Goal: Information Seeking & Learning: Learn about a topic

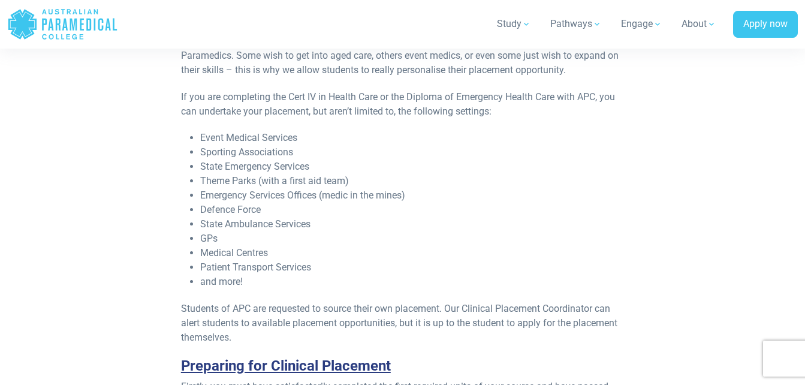
scroll to position [959, 0]
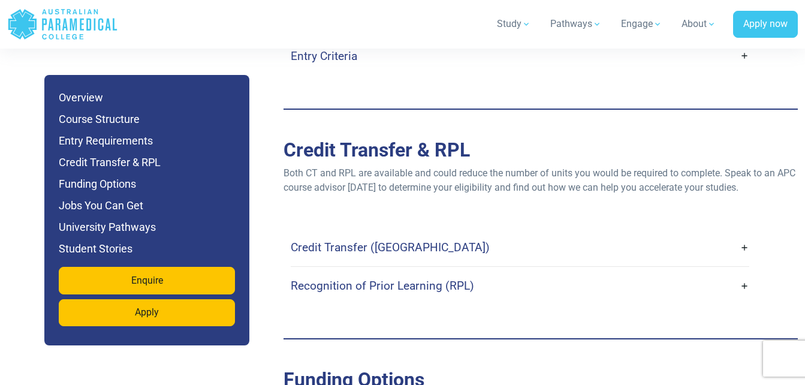
scroll to position [3596, 0]
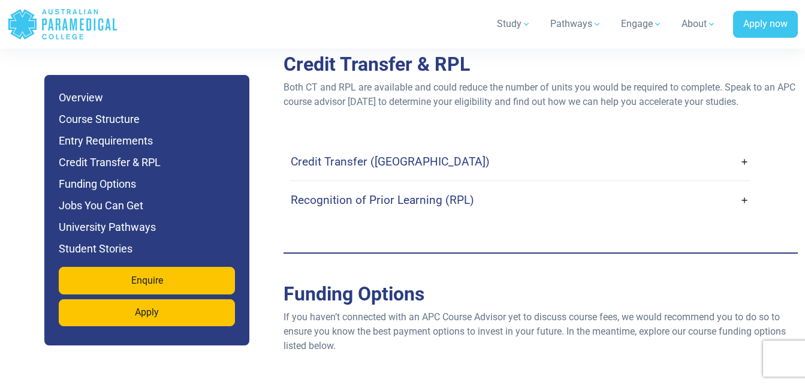
click at [592, 147] on link "Credit Transfer ([GEOGRAPHIC_DATA])" at bounding box center [520, 161] width 459 height 28
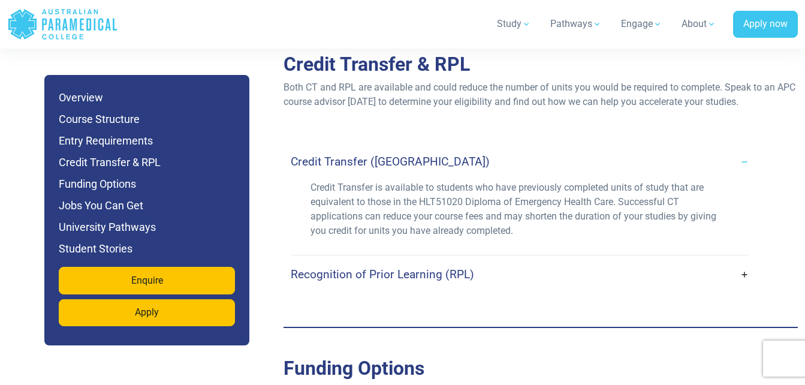
click at [605, 147] on link "Credit Transfer ([GEOGRAPHIC_DATA])" at bounding box center [520, 161] width 459 height 28
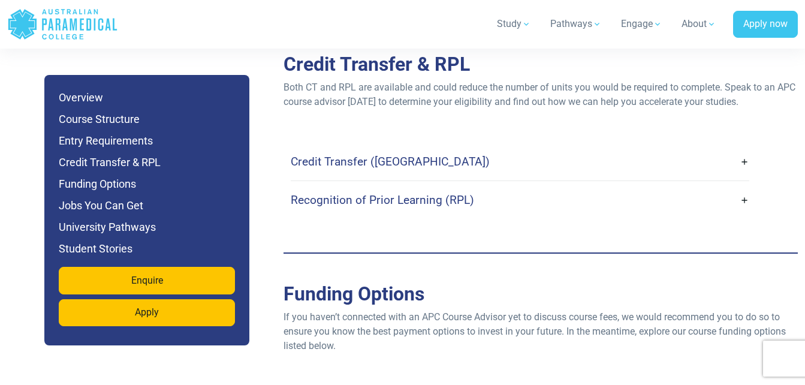
click at [597, 186] on link "Recognition of Prior Learning (RPL)" at bounding box center [520, 200] width 459 height 28
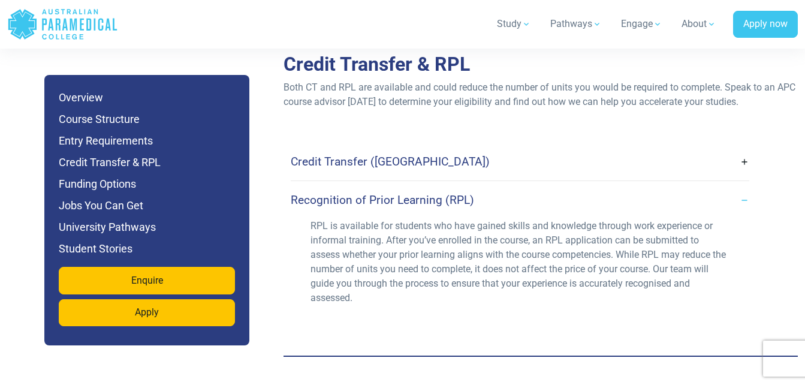
click at [600, 186] on link "Recognition of Prior Learning (RPL)" at bounding box center [520, 200] width 459 height 28
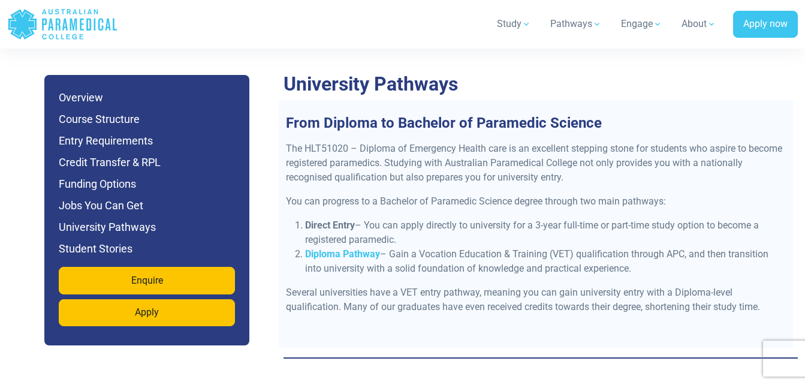
scroll to position [4915, 0]
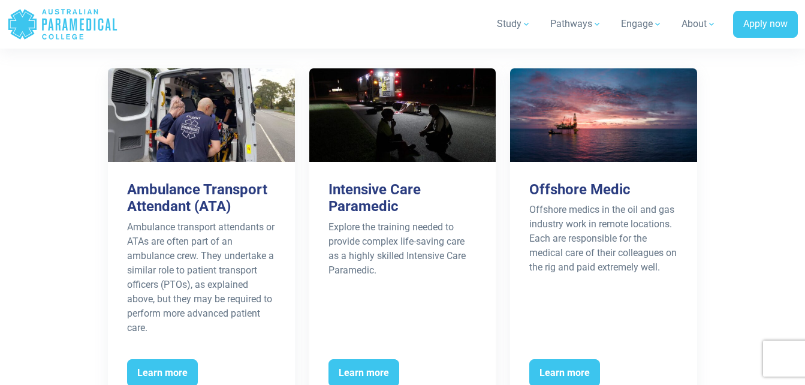
scroll to position [2038, 0]
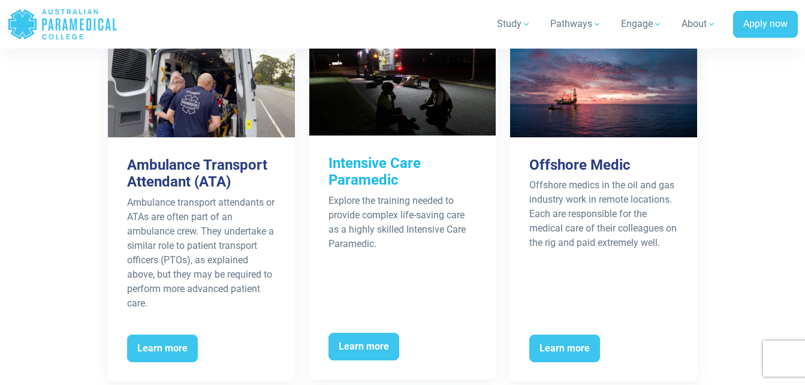
click at [381, 155] on h3 "Intensive Care Paramedic" at bounding box center [402, 172] width 149 height 35
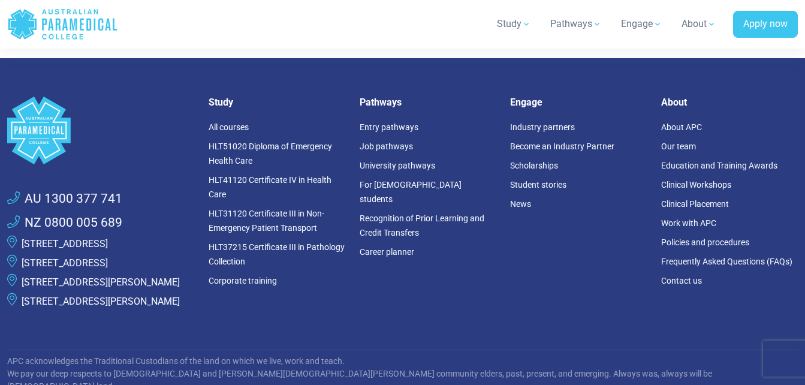
scroll to position [2278, 0]
